Goal: Transaction & Acquisition: Purchase product/service

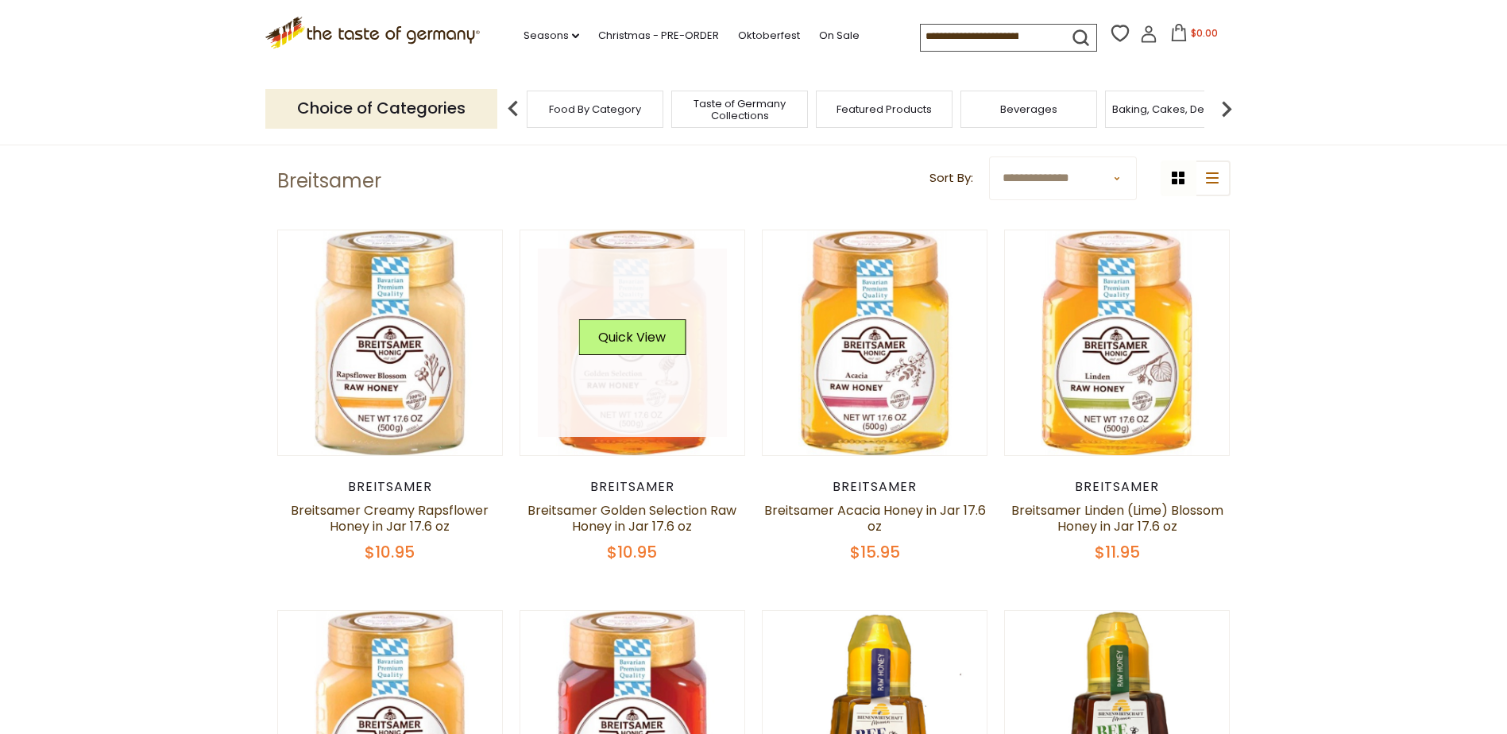
scroll to position [79, 0]
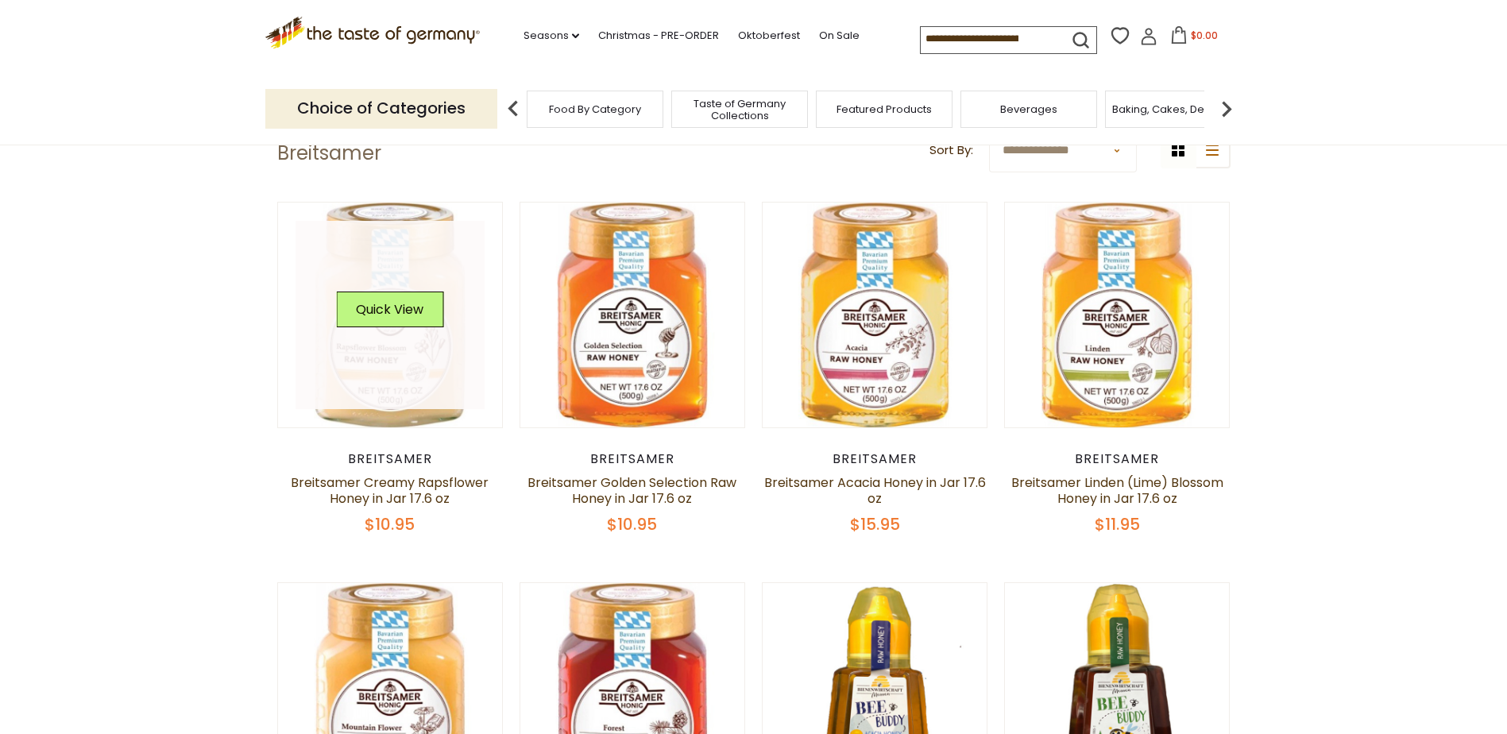
click at [404, 404] on link at bounding box center [390, 315] width 189 height 189
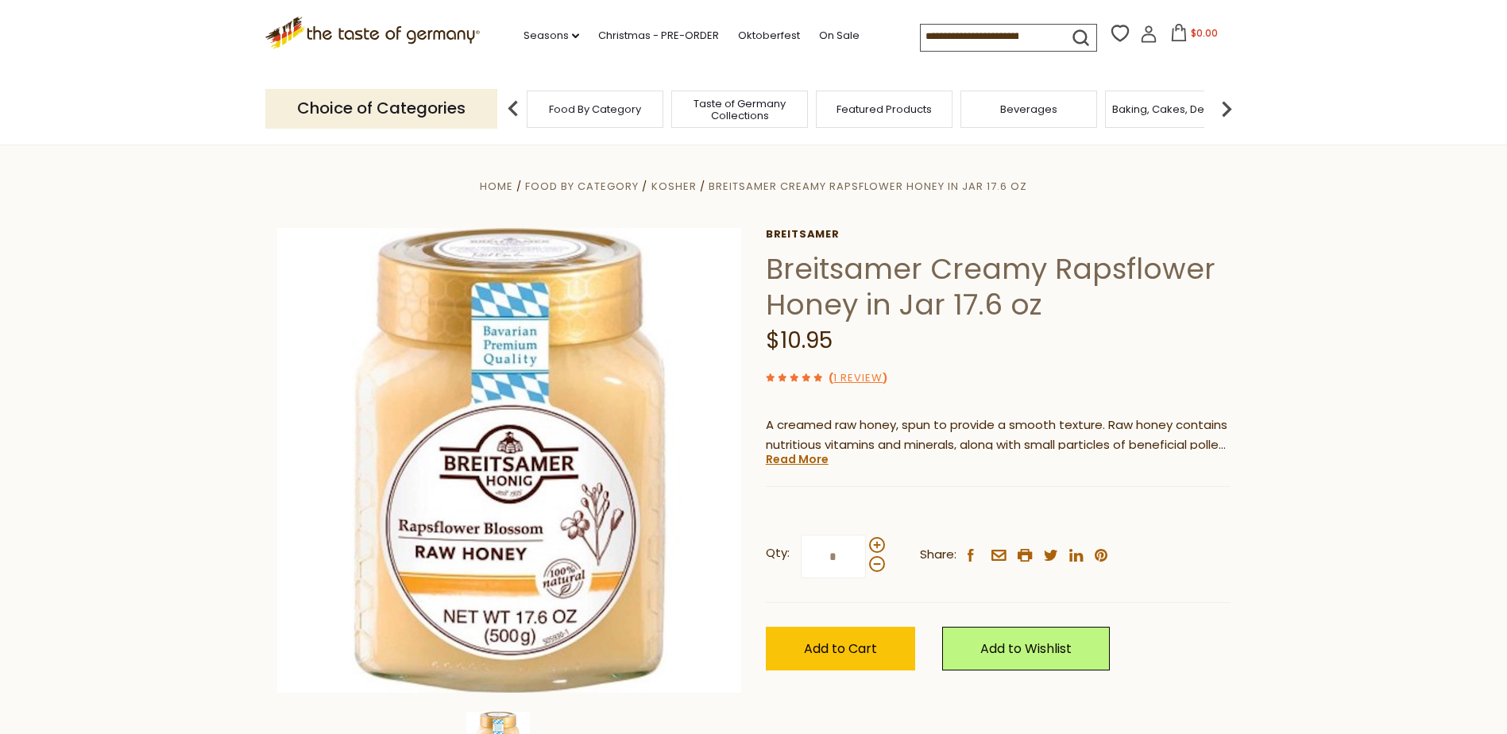
drag, startPoint x: 288, startPoint y: 265, endPoint x: 236, endPoint y: 278, distance: 53.4
